Goal: Register for event/course

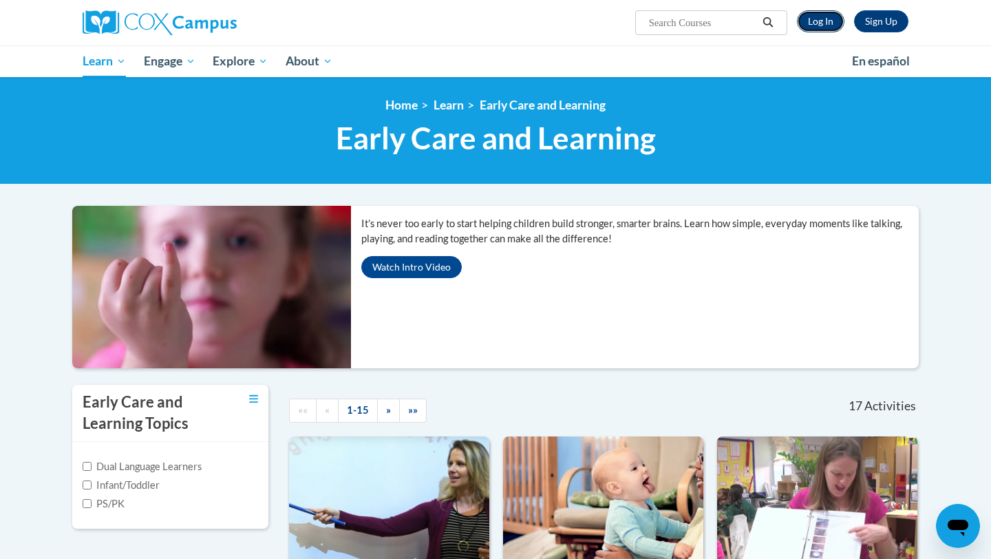
click at [833, 20] on link "Log In" at bounding box center [820, 21] width 47 height 22
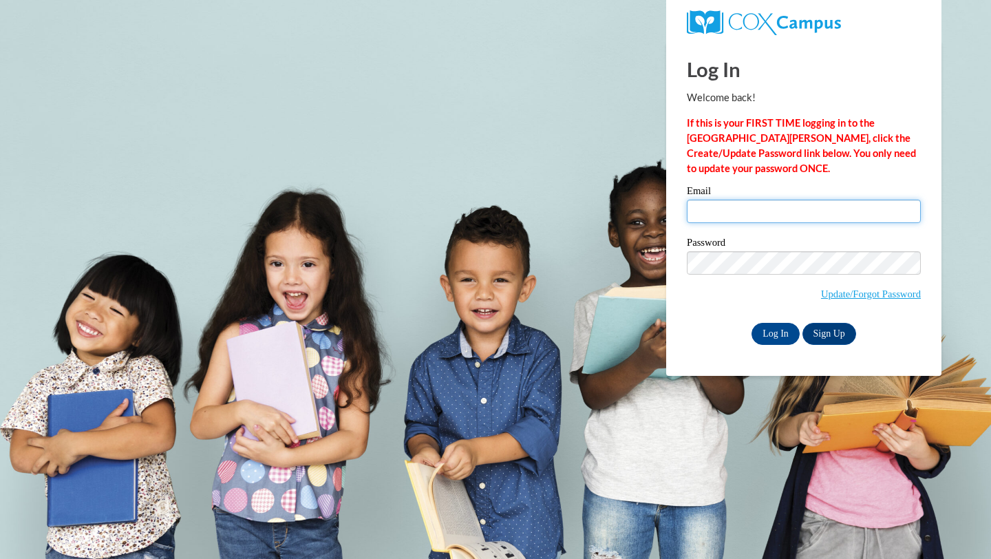
click at [734, 204] on input "Email" at bounding box center [804, 211] width 234 height 23
click at [821, 216] on input "Email" at bounding box center [804, 211] width 234 height 23
type input "rhardin2@my.athens.edu"
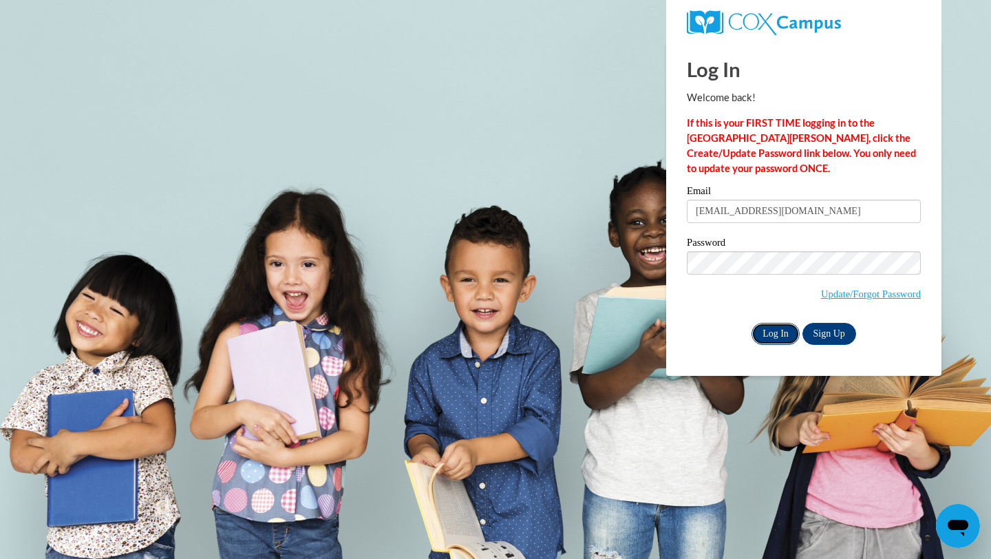
click at [774, 324] on input "Log In" at bounding box center [775, 334] width 48 height 22
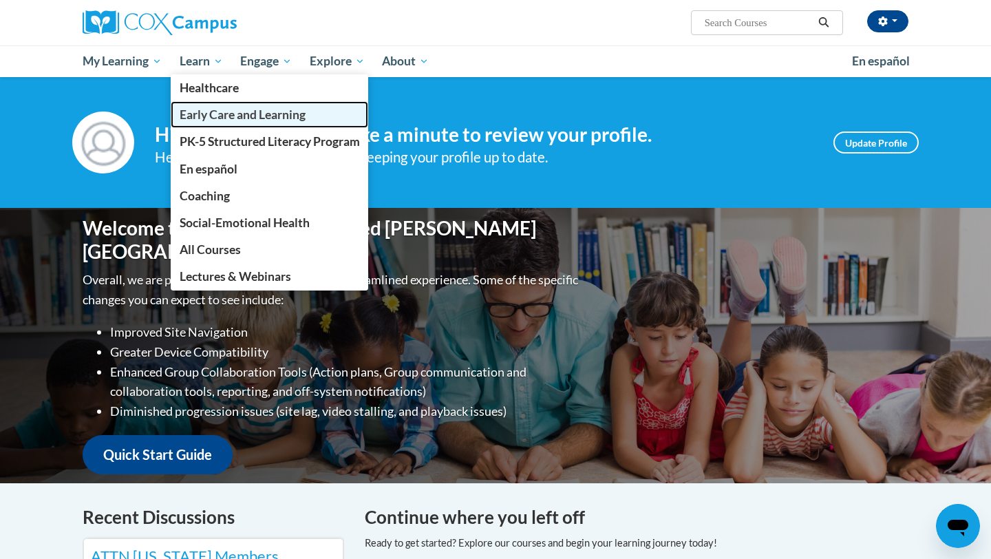
click at [224, 120] on span "Early Care and Learning" at bounding box center [243, 114] width 126 height 14
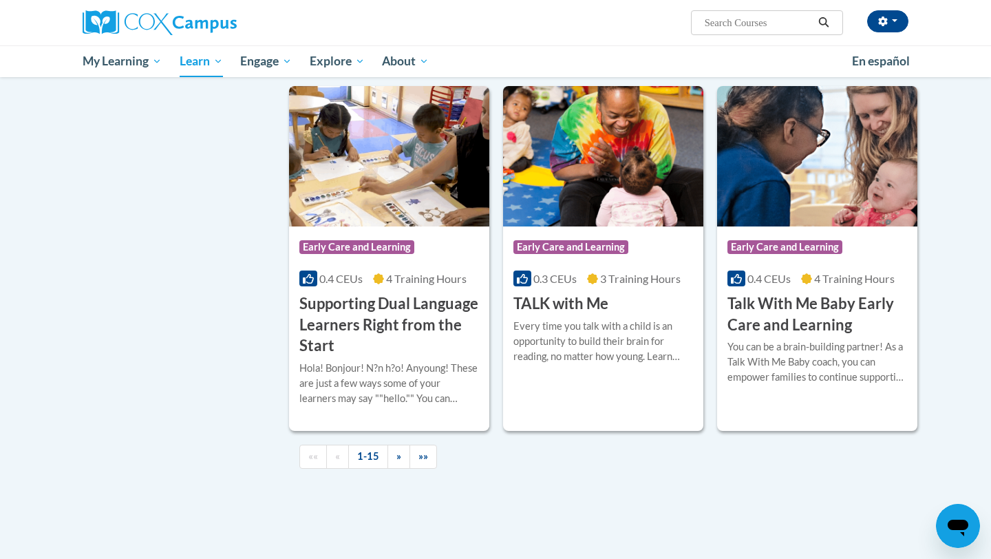
scroll to position [1842, 0]
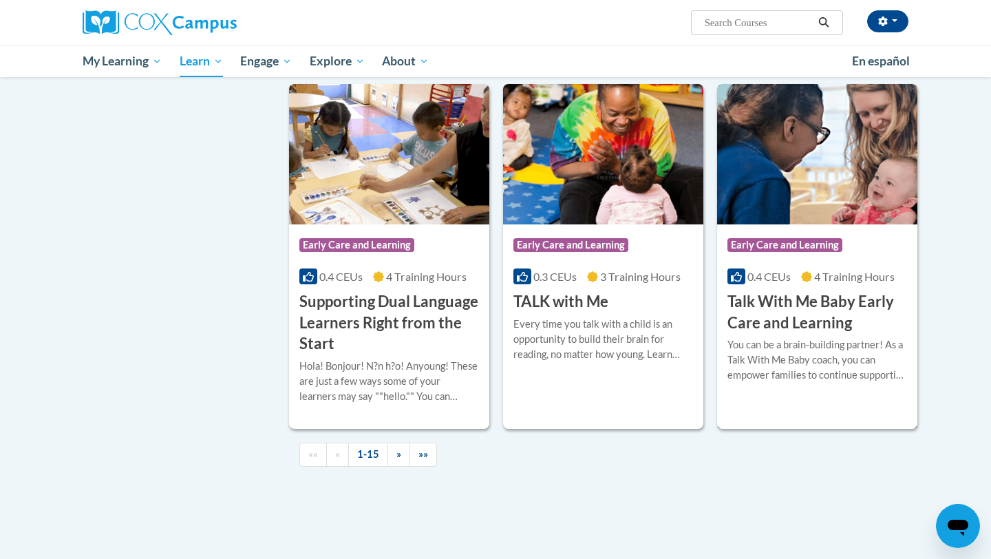
click at [799, 332] on h3 "Talk With Me Baby Early Care and Learning" at bounding box center [817, 312] width 180 height 43
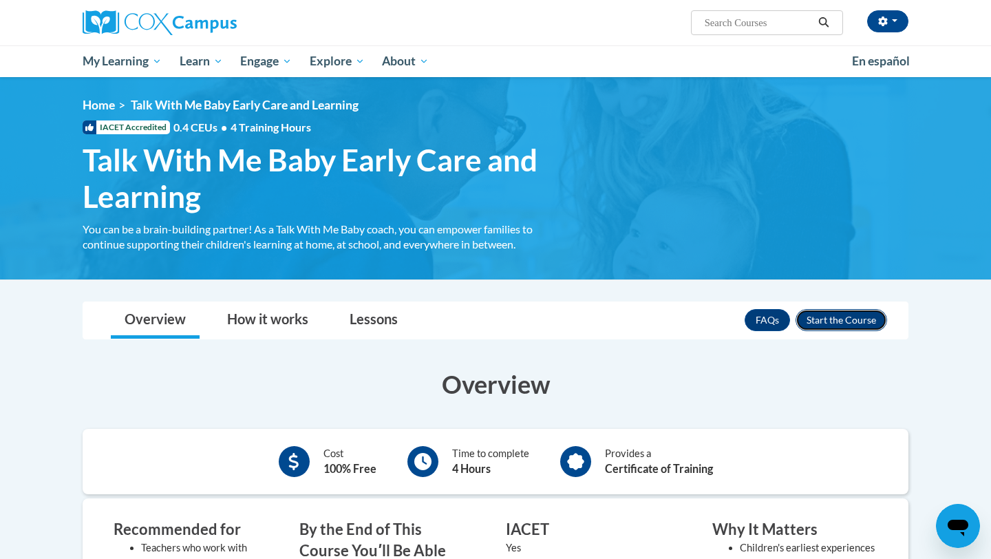
click at [841, 321] on button "Enroll" at bounding box center [842, 320] width 92 height 22
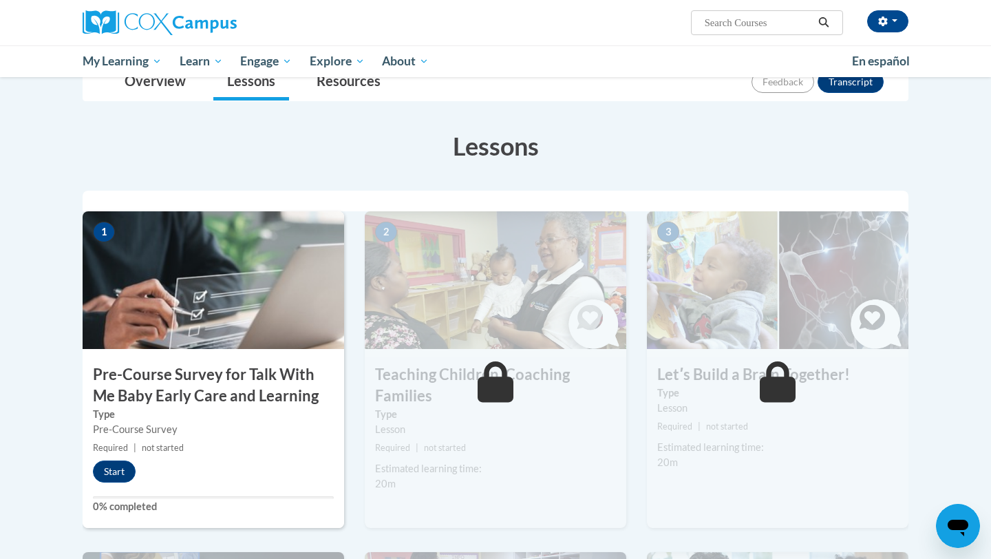
scroll to position [170, 0]
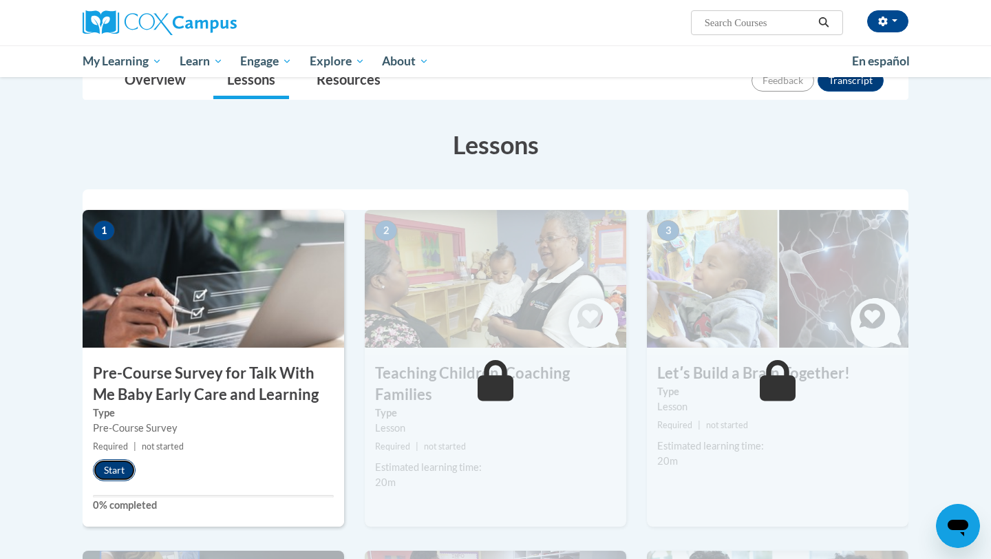
click at [126, 468] on button "Start" at bounding box center [114, 470] width 43 height 22
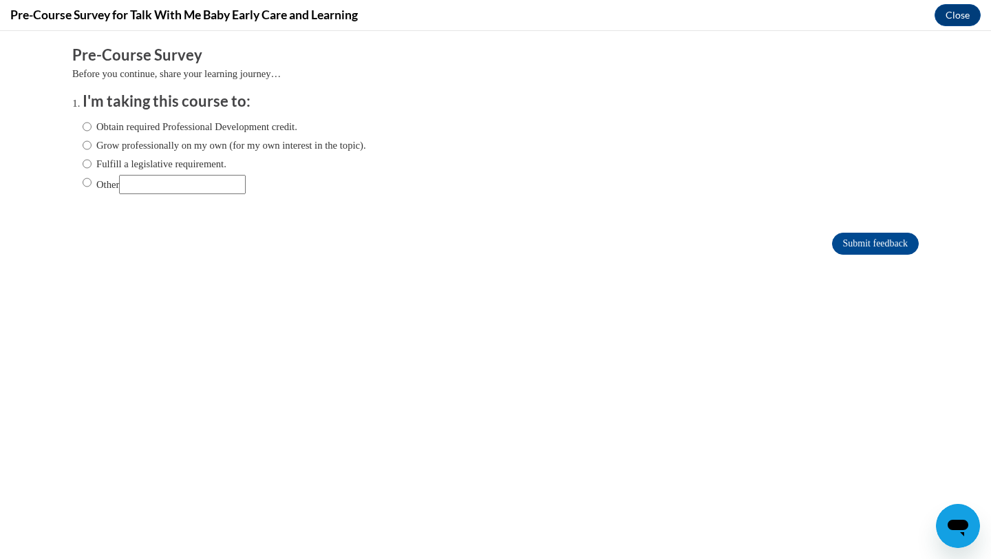
scroll to position [0, 0]
click at [213, 126] on label "Obtain required Professional Development credit." at bounding box center [190, 126] width 215 height 15
click at [92, 126] on input "Obtain required Professional Development credit." at bounding box center [87, 126] width 9 height 15
radio input "true"
click at [849, 247] on input "Submit feedback" at bounding box center [875, 244] width 87 height 22
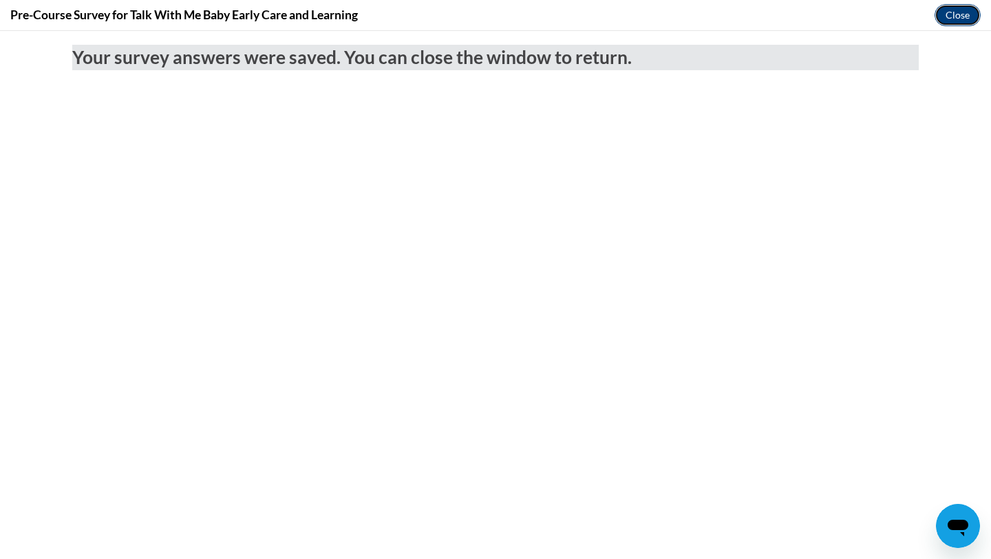
click at [965, 17] on button "Close" at bounding box center [958, 15] width 46 height 22
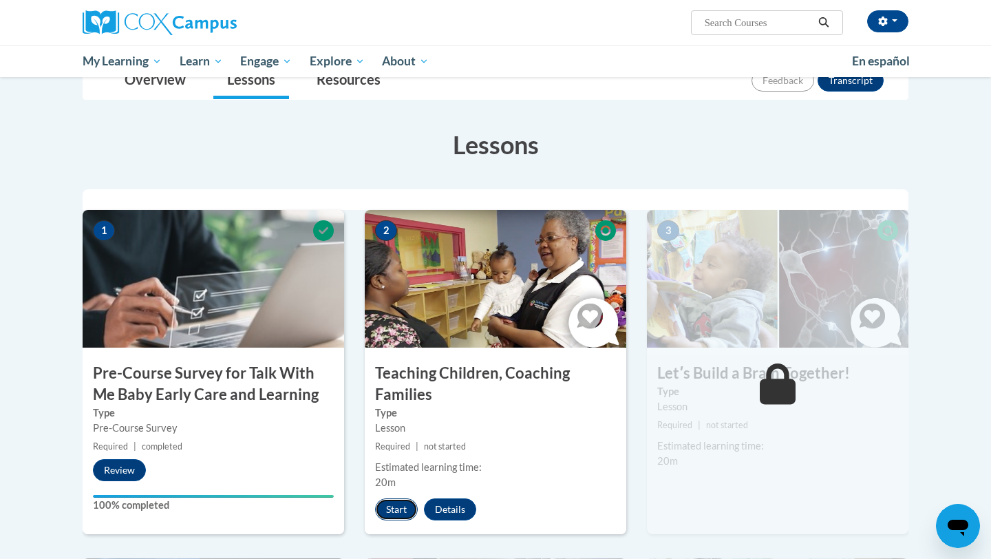
click at [407, 502] on button "Start" at bounding box center [396, 509] width 43 height 22
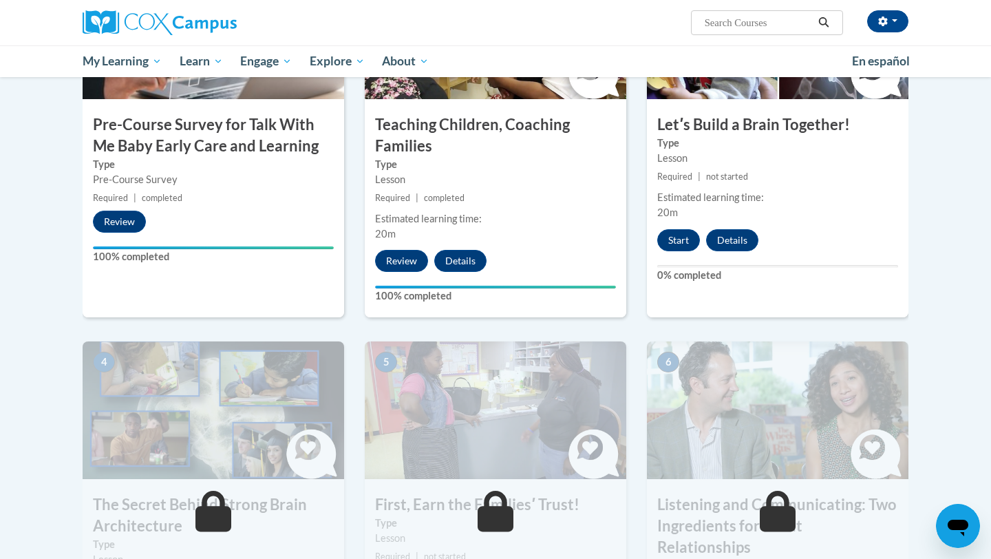
scroll to position [420, 0]
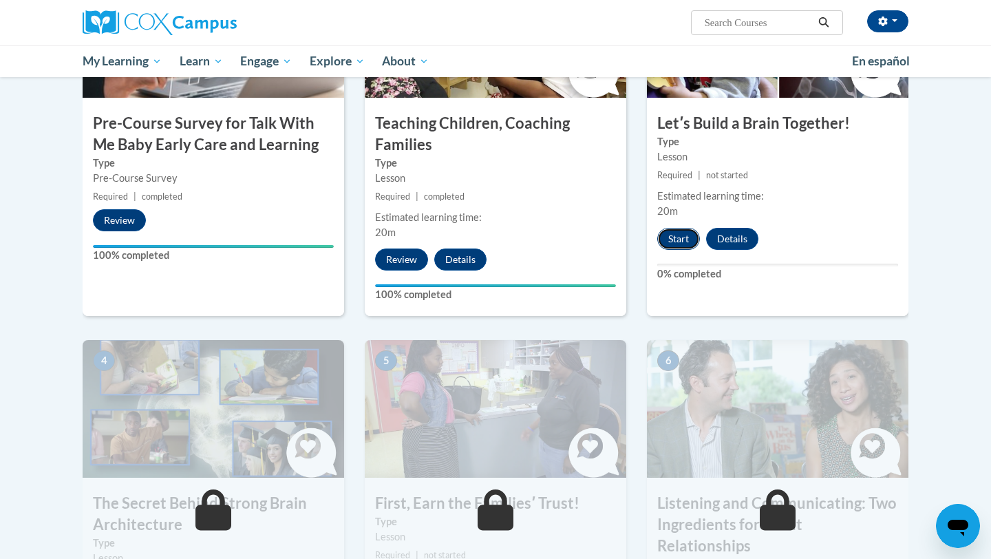
click at [683, 231] on button "Start" at bounding box center [678, 239] width 43 height 22
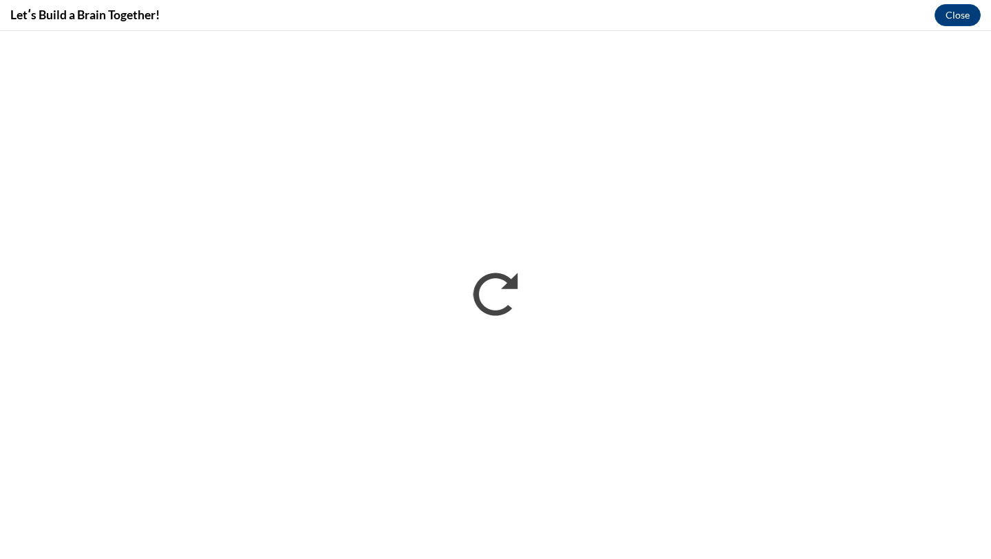
scroll to position [0, 0]
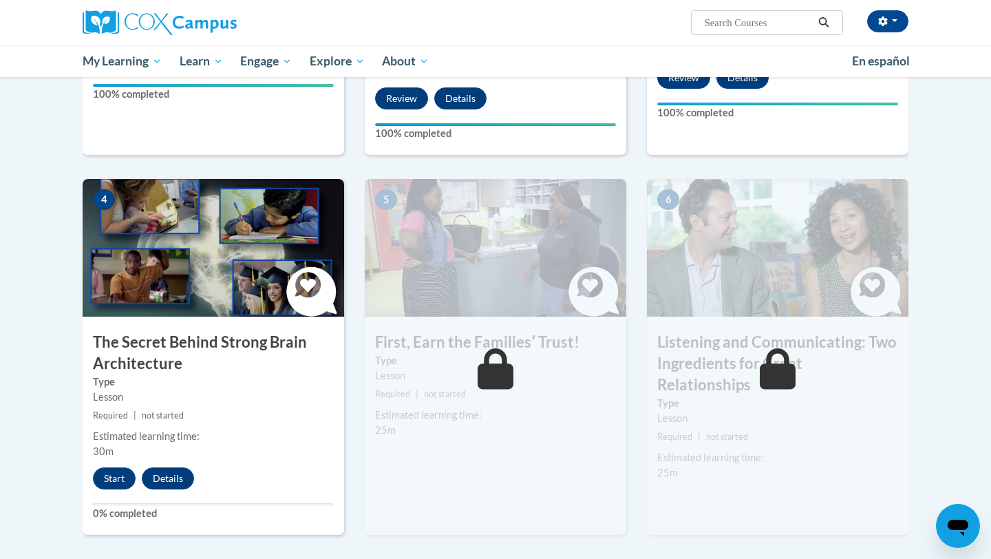
scroll to position [605, 0]
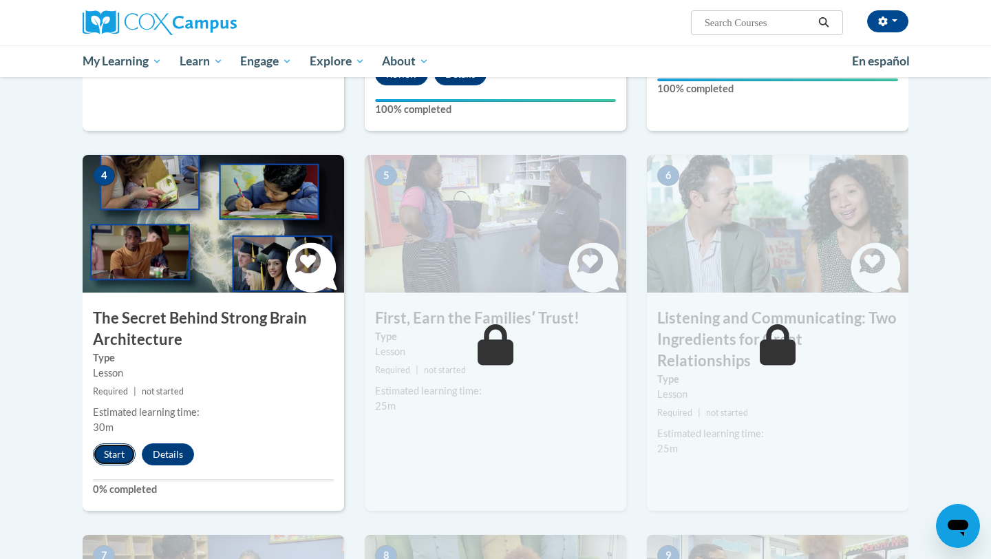
click at [114, 457] on button "Start" at bounding box center [114, 454] width 43 height 22
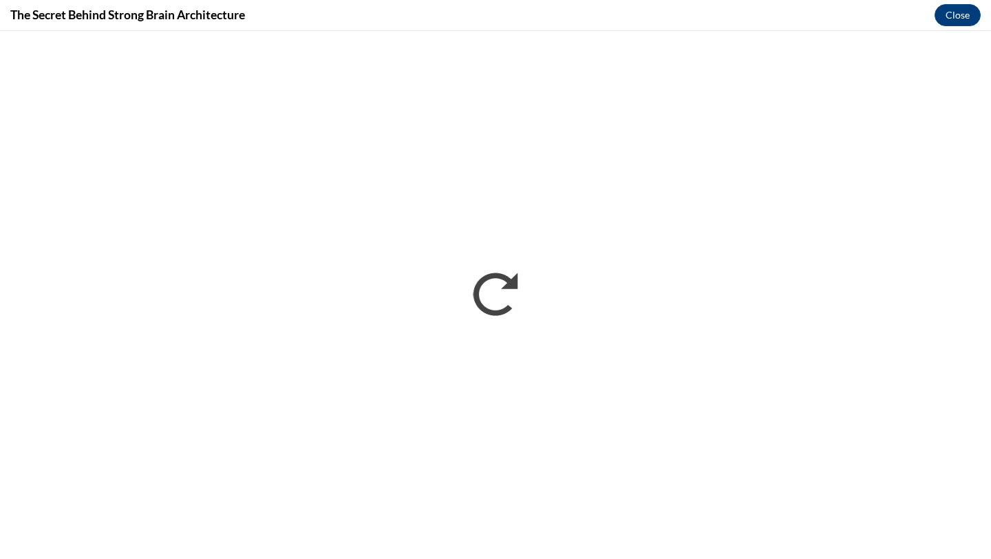
scroll to position [0, 0]
